Goal: Information Seeking & Learning: Learn about a topic

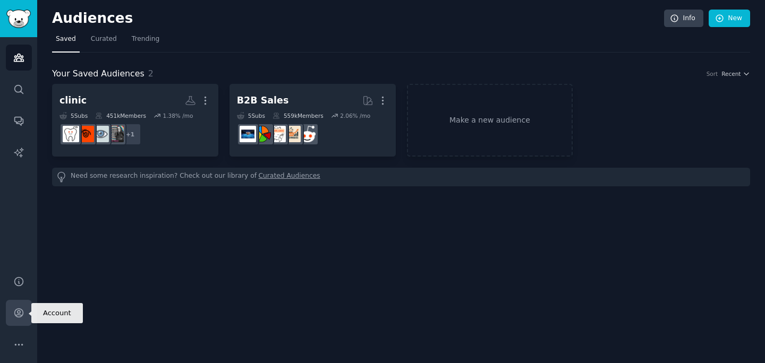
click at [21, 314] on icon "Sidebar" at bounding box center [18, 313] width 11 height 11
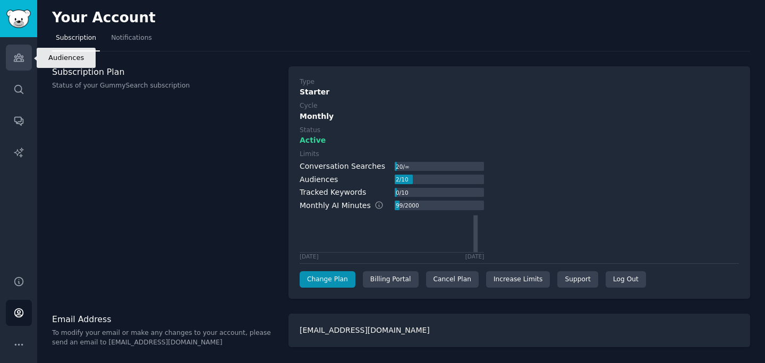
click at [23, 60] on icon "Sidebar" at bounding box center [19, 57] width 10 height 7
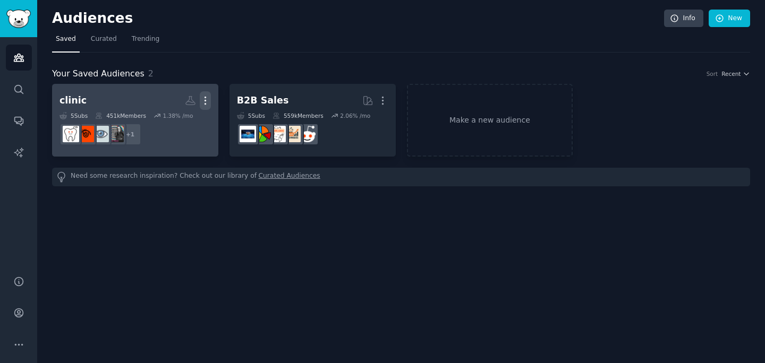
click at [210, 98] on icon "button" at bounding box center [205, 100] width 11 height 11
click at [112, 108] on h2 "clinic Custom Audience More View Delete" at bounding box center [134, 100] width 151 height 19
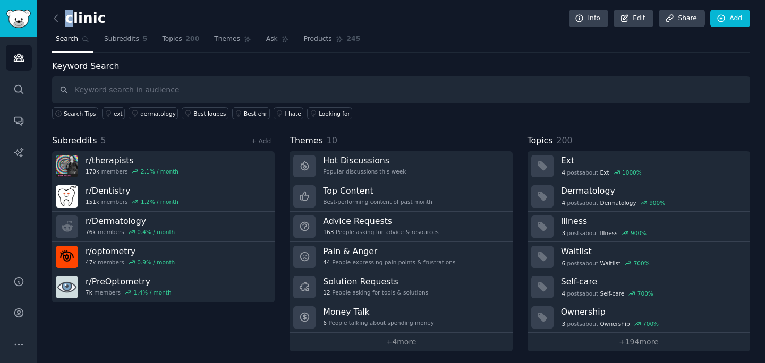
drag, startPoint x: 65, startPoint y: 20, endPoint x: 72, endPoint y: 20, distance: 6.9
click at [72, 20] on h2 "clinic" at bounding box center [79, 18] width 54 height 17
click at [75, 21] on h2 "clinic" at bounding box center [79, 18] width 54 height 17
click at [642, 19] on link "Edit" at bounding box center [633, 19] width 40 height 18
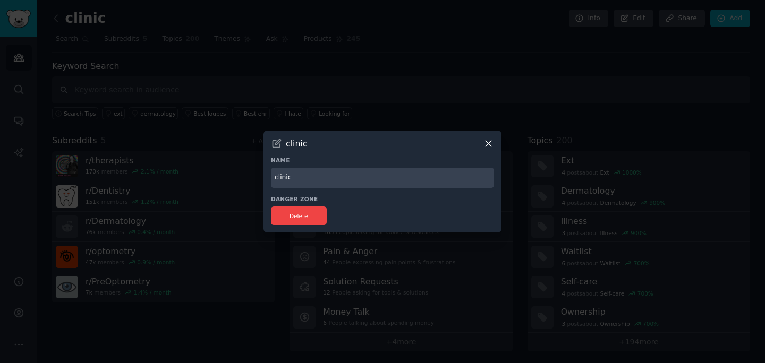
drag, startPoint x: 278, startPoint y: 177, endPoint x: 268, endPoint y: 177, distance: 9.6
click at [268, 177] on div "clinic Name clinic Danger Zone Delete" at bounding box center [382, 182] width 238 height 103
type input "Clinic"
click at [392, 118] on div at bounding box center [382, 181] width 765 height 363
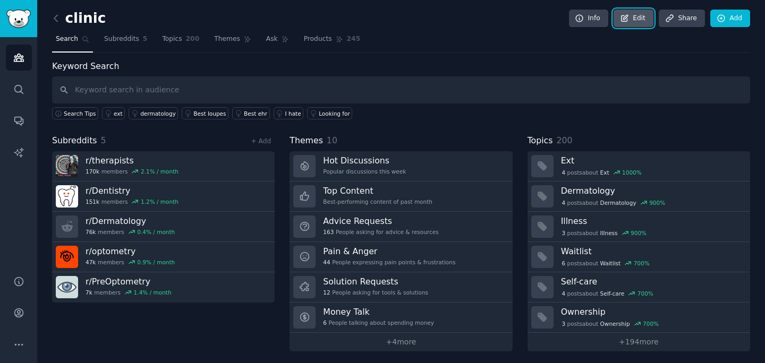
click at [638, 13] on link "Edit" at bounding box center [633, 19] width 40 height 18
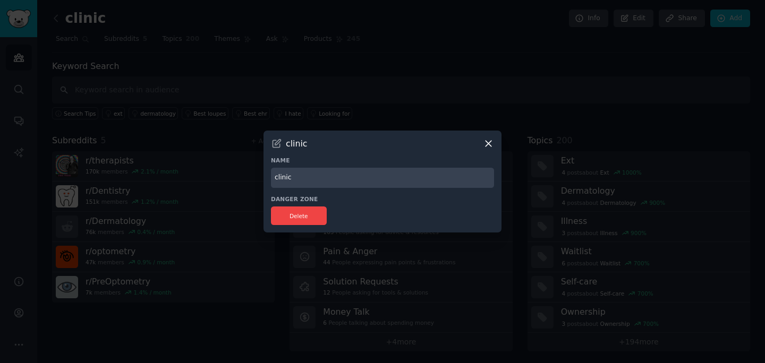
click at [283, 142] on div "clinic" at bounding box center [382, 143] width 223 height 11
click at [282, 192] on div "clinic Name clinic Danger Zone Delete" at bounding box center [382, 182] width 238 height 103
click at [281, 179] on input "clinic" at bounding box center [382, 178] width 223 height 21
type input "Clinicians"
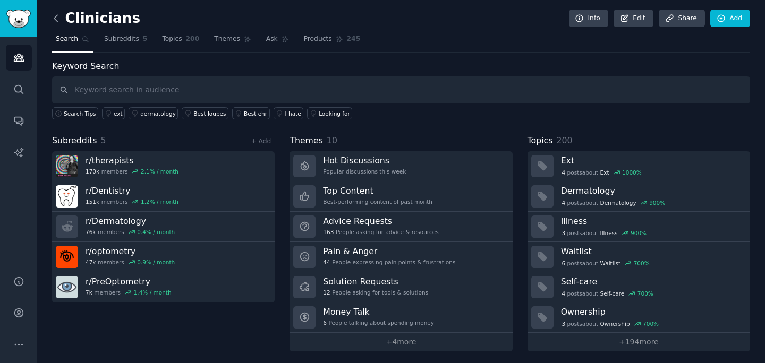
click at [55, 13] on icon at bounding box center [55, 18] width 11 height 11
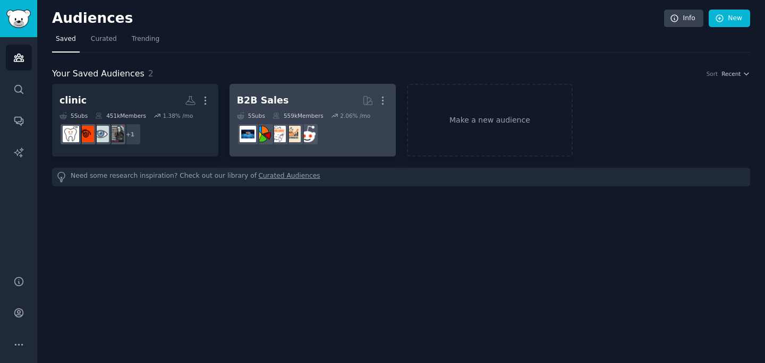
click at [267, 112] on div "5 Sub s 559k Members 2.06 % /mo" at bounding box center [312, 115] width 151 height 7
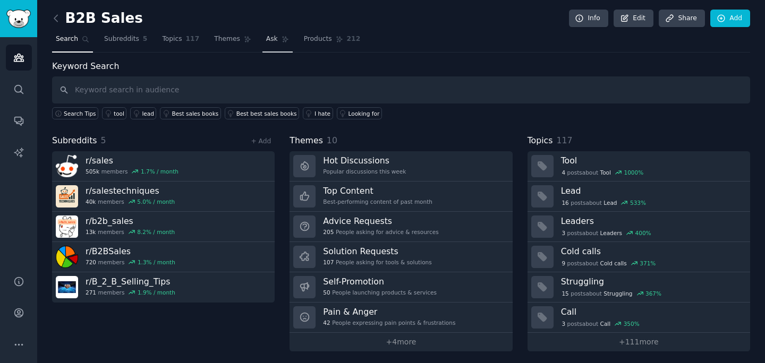
click at [274, 44] on link "Ask" at bounding box center [277, 42] width 30 height 22
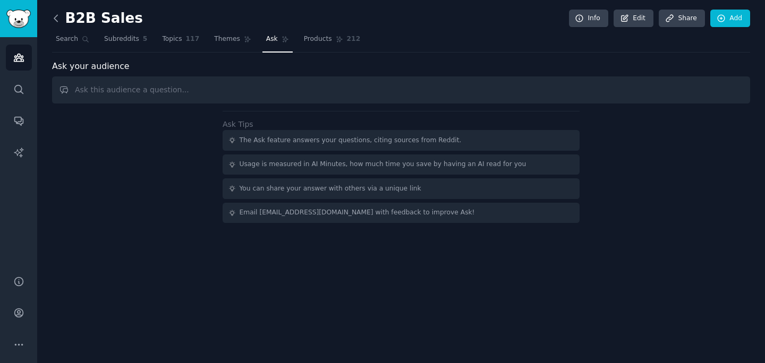
click at [58, 22] on icon at bounding box center [55, 18] width 11 height 11
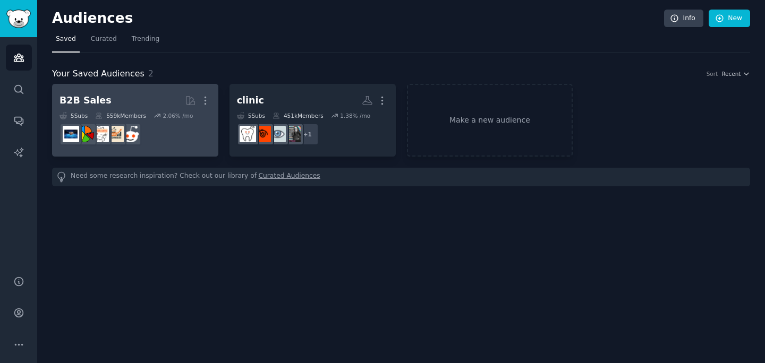
click at [100, 112] on icon at bounding box center [98, 115] width 7 height 7
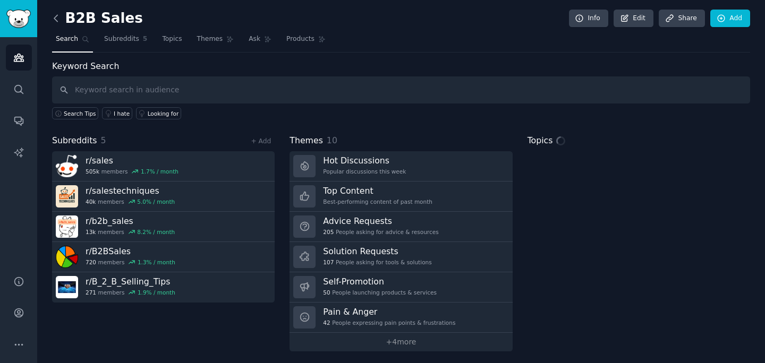
click at [53, 14] on icon at bounding box center [55, 18] width 11 height 11
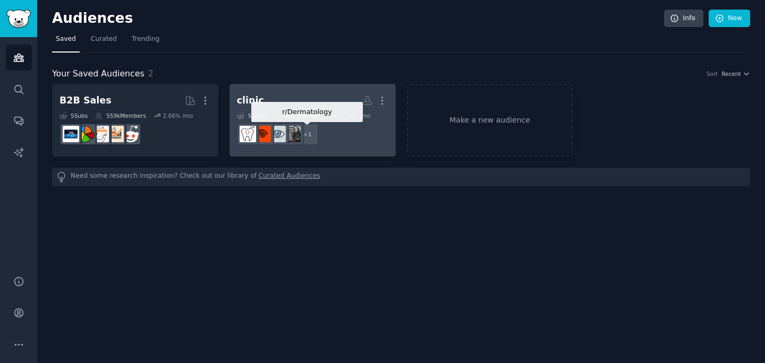
click at [315, 130] on div "+ 1" at bounding box center [307, 134] width 22 height 22
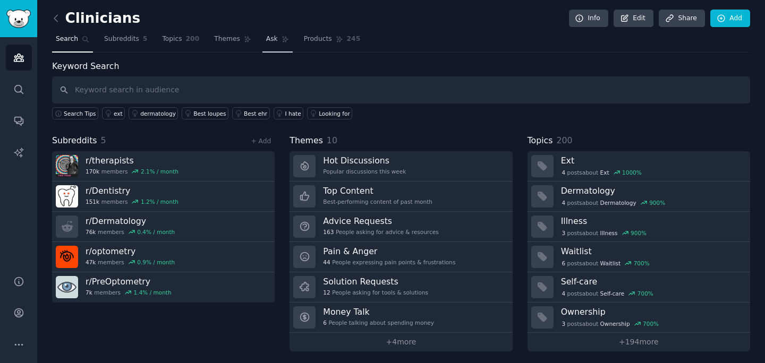
click at [268, 33] on link "Ask" at bounding box center [277, 42] width 30 height 22
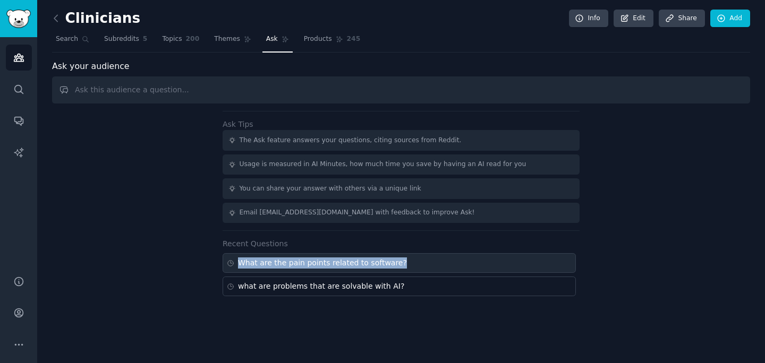
drag, startPoint x: 409, startPoint y: 264, endPoint x: 228, endPoint y: 264, distance: 180.6
click at [228, 264] on div "What are the pain points related to software?" at bounding box center [399, 263] width 353 height 20
type input "What are the pain points related to software?"
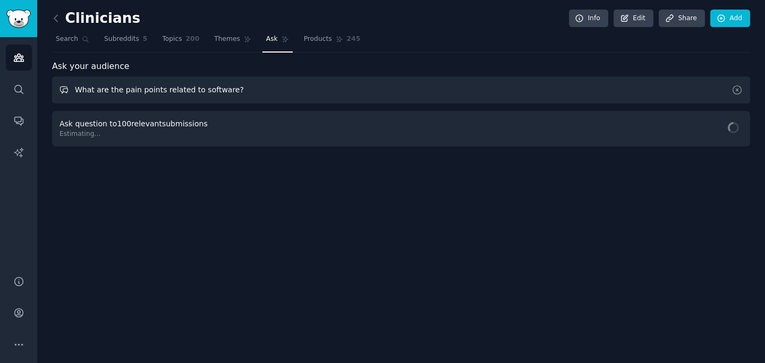
click at [106, 87] on input "What are the pain points related to software?" at bounding box center [401, 89] width 698 height 27
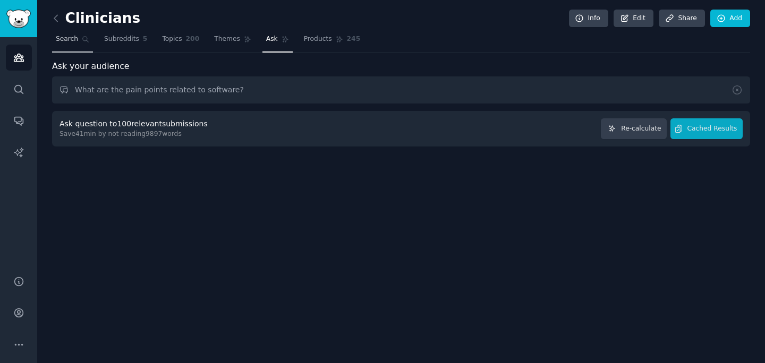
click at [76, 35] on span "Search" at bounding box center [67, 40] width 22 height 10
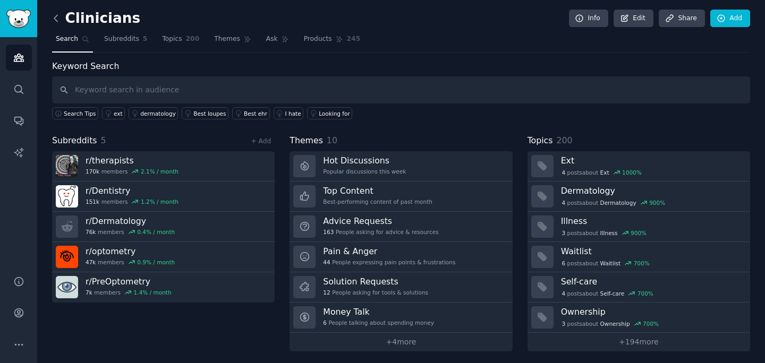
click at [61, 15] on icon at bounding box center [55, 18] width 11 height 11
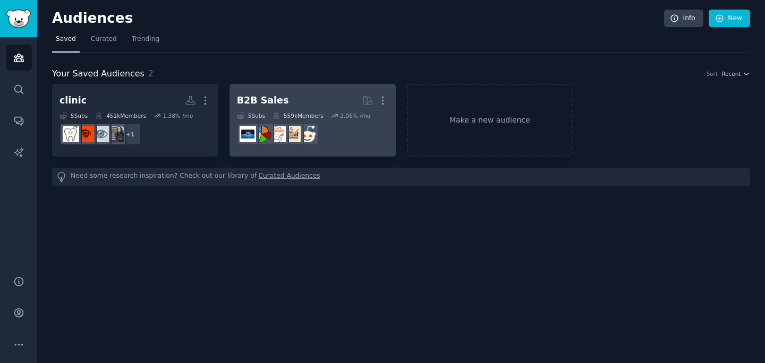
click at [305, 116] on div "559k Members" at bounding box center [297, 115] width 51 height 7
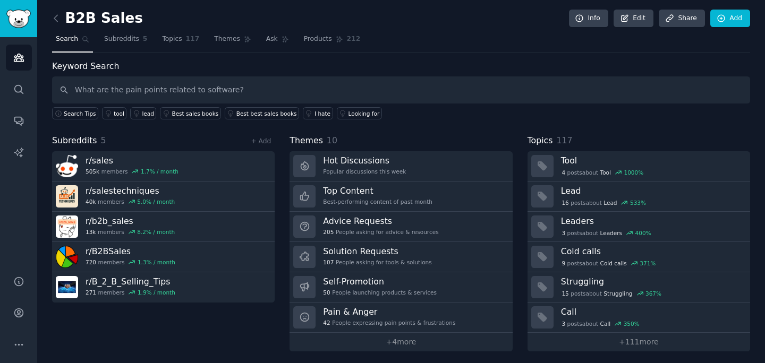
type input "What are the pain points related to software?"
click at [257, 41] on nav "Search Subreddits 5 Topics 117 Themes Ask Products 212" at bounding box center [401, 42] width 698 height 22
click at [266, 38] on span "Ask" at bounding box center [272, 40] width 12 height 10
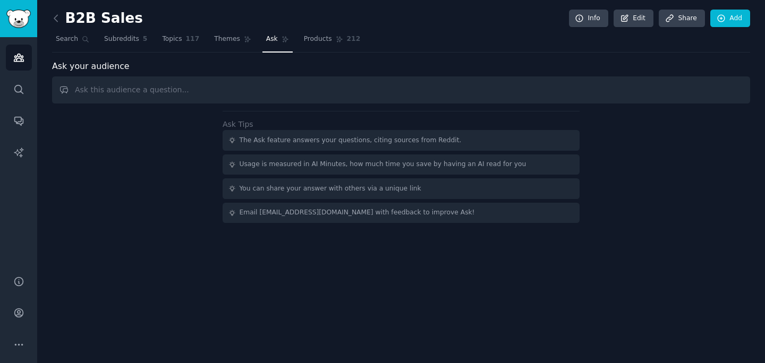
click at [263, 98] on input "text" at bounding box center [401, 89] width 698 height 27
type input "What are the pain points related to software?"
click at [58, 40] on span "Search" at bounding box center [67, 40] width 22 height 10
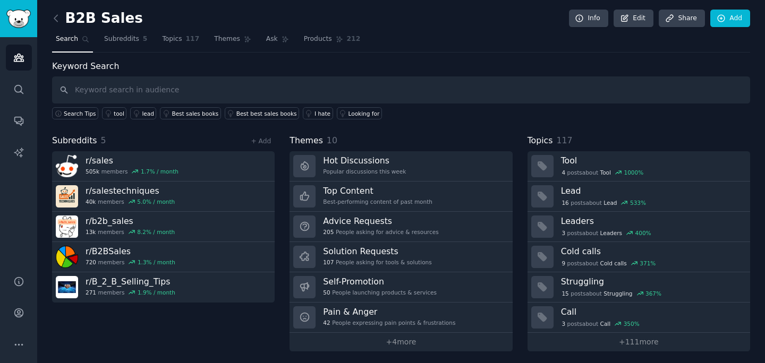
click at [135, 93] on input "text" at bounding box center [401, 89] width 698 height 27
type input "software"
